Goal: Find specific page/section: Find specific page/section

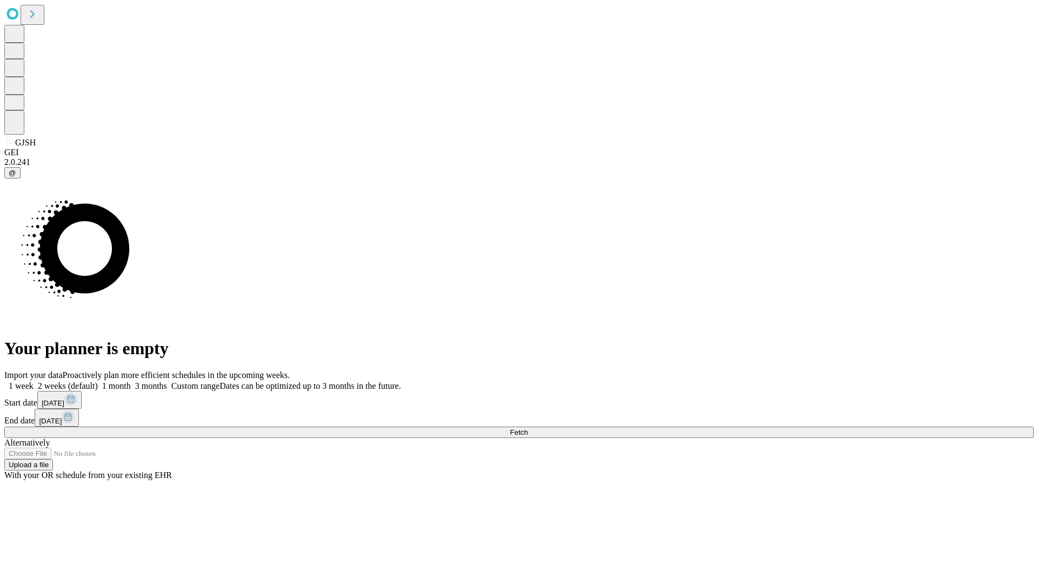
click at [528, 428] on span "Fetch" at bounding box center [519, 432] width 18 height 8
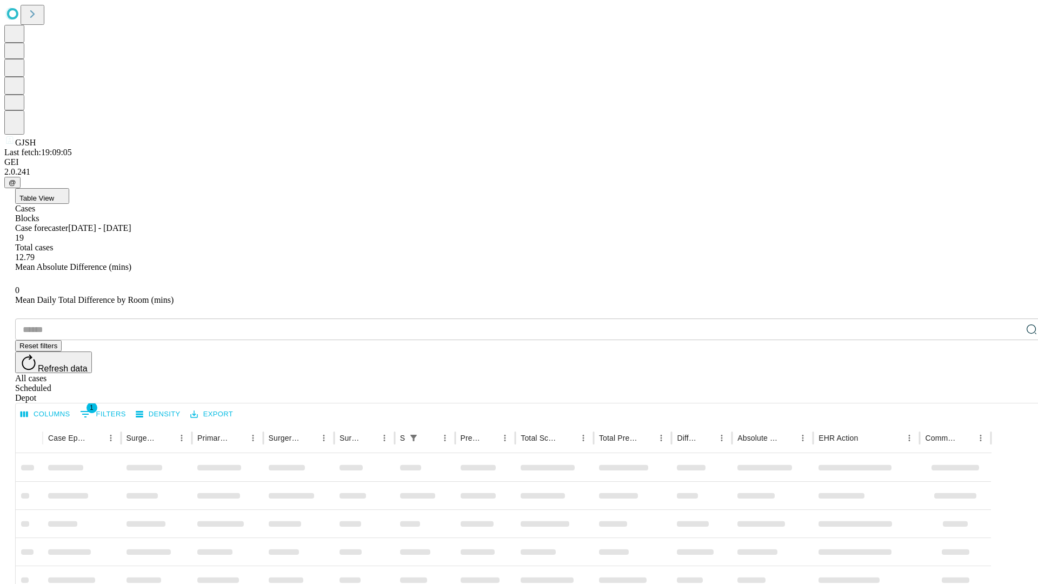
click at [1010, 393] on div "Depot" at bounding box center [529, 398] width 1029 height 10
